Goal: Information Seeking & Learning: Learn about a topic

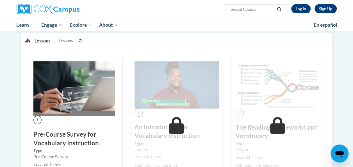
scroll to position [136, 0]
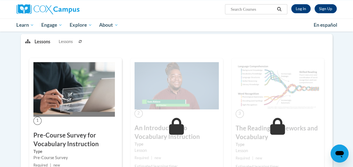
scroll to position [136, 0]
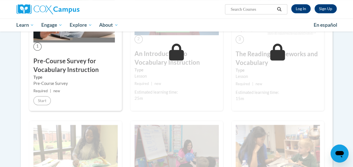
scroll to position [146, 0]
click at [300, 10] on link "Log In" at bounding box center [300, 8] width 19 height 9
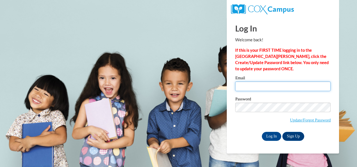
click at [258, 86] on input "Email" at bounding box center [283, 86] width 96 height 10
type input "kmlauber1s@semo.edu"
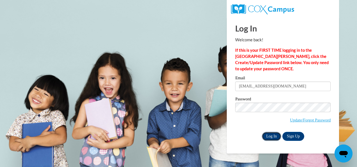
click at [270, 137] on input "Log In" at bounding box center [272, 136] width 20 height 9
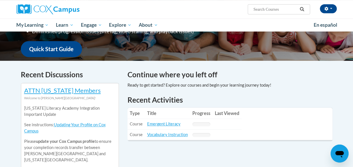
scroll to position [157, 0]
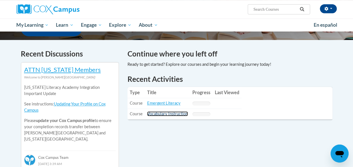
click at [175, 115] on link "Vocabulary Instruction" at bounding box center [167, 113] width 41 height 5
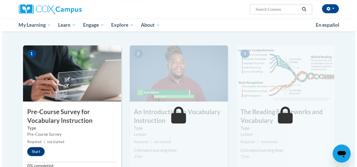
scroll to position [102, 0]
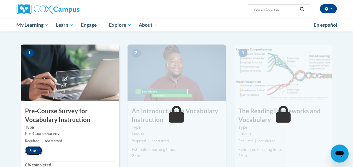
click at [40, 148] on button "Start" at bounding box center [33, 150] width 17 height 9
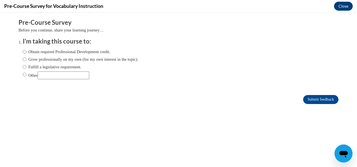
scroll to position [0, 0]
click at [326, 98] on input "Submit feedback" at bounding box center [320, 99] width 35 height 9
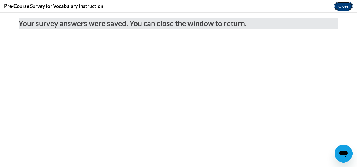
click at [347, 9] on button "Close" at bounding box center [343, 6] width 19 height 9
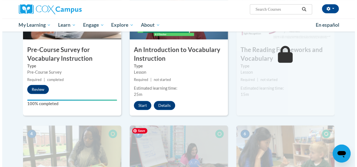
scroll to position [163, 0]
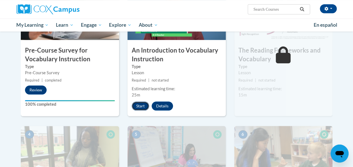
click at [140, 105] on button "Start" at bounding box center [140, 105] width 17 height 9
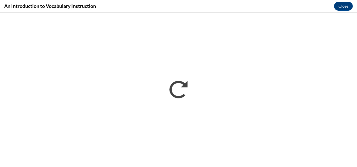
scroll to position [0, 0]
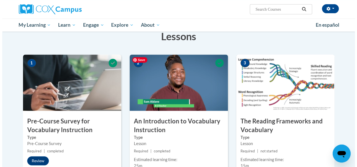
scroll to position [148, 0]
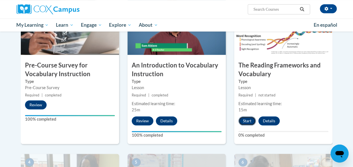
click at [250, 120] on button "Start" at bounding box center [247, 120] width 17 height 9
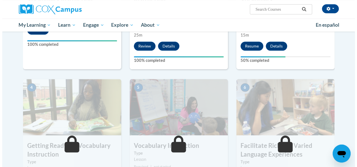
scroll to position [223, 0]
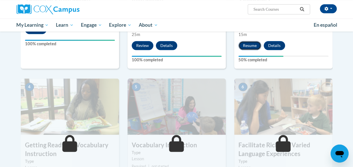
click at [249, 46] on button "Resume" at bounding box center [250, 45] width 23 height 9
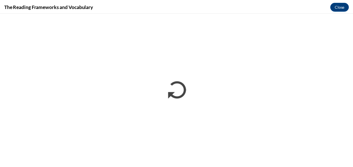
scroll to position [0, 0]
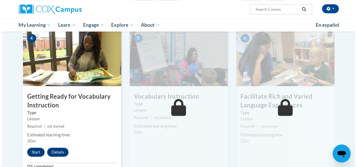
scroll to position [272, 0]
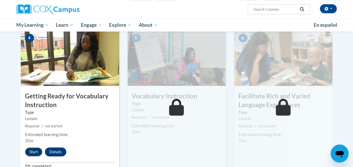
click at [34, 149] on button "Start" at bounding box center [33, 151] width 17 height 9
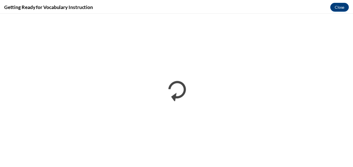
scroll to position [0, 0]
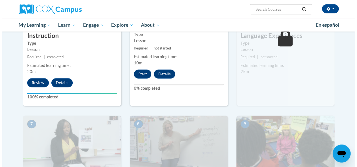
scroll to position [340, 0]
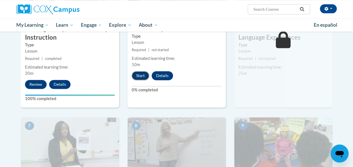
click at [145, 74] on button "Start" at bounding box center [140, 75] width 17 height 9
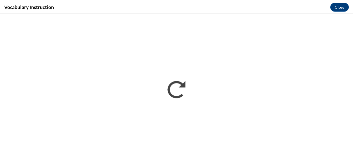
scroll to position [0, 0]
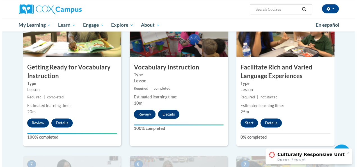
scroll to position [348, 0]
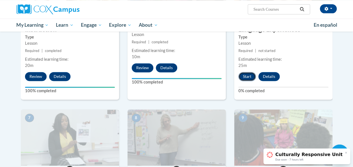
click at [247, 80] on button "Start" at bounding box center [247, 76] width 17 height 9
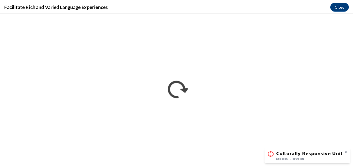
scroll to position [0, 0]
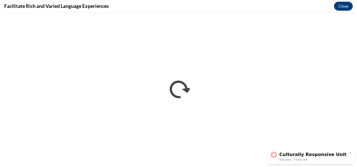
click at [352, 151] on div at bounding box center [350, 152] width 4 height 4
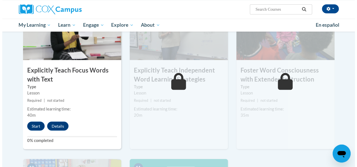
scroll to position [454, 0]
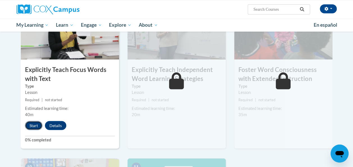
click at [29, 126] on button "Start" at bounding box center [33, 125] width 17 height 9
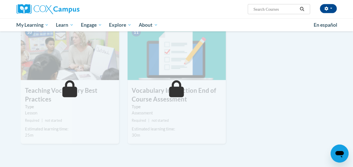
scroll to position [589, 0]
